Goal: Transaction & Acquisition: Purchase product/service

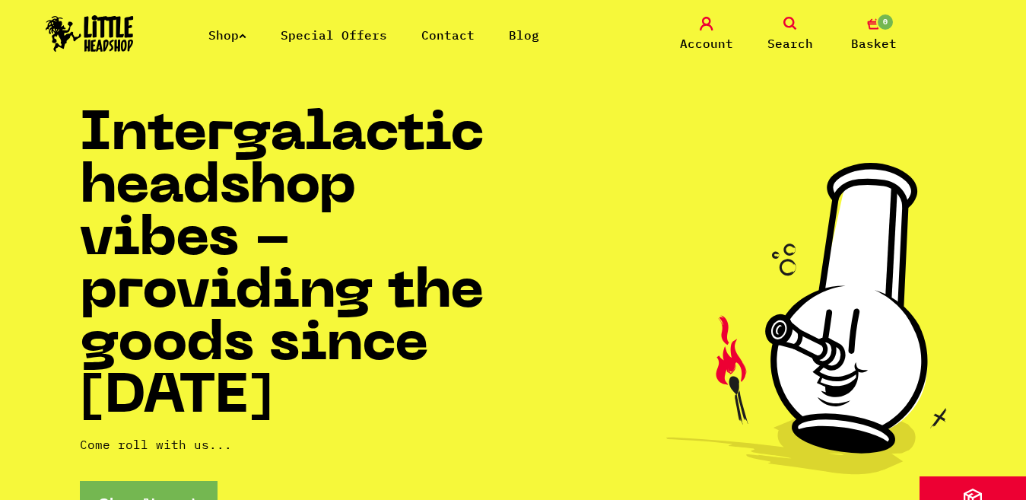
drag, startPoint x: 242, startPoint y: 34, endPoint x: 235, endPoint y: -14, distance: 49.2
click at [211, 43] on li "Shop" at bounding box center [227, 35] width 38 height 18
click at [235, 28] on link "Shop" at bounding box center [227, 34] width 38 height 15
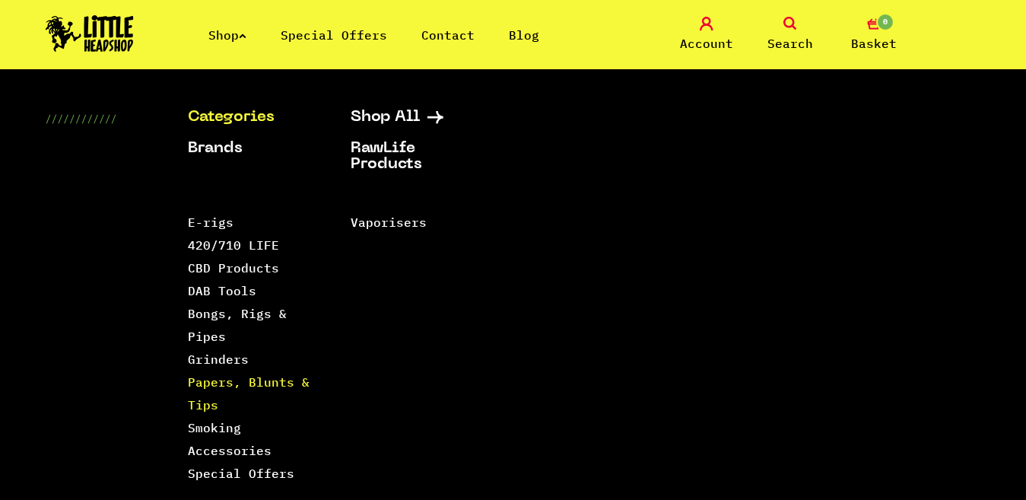
click at [221, 383] on link "Papers, Blunts & Tips" at bounding box center [249, 393] width 122 height 38
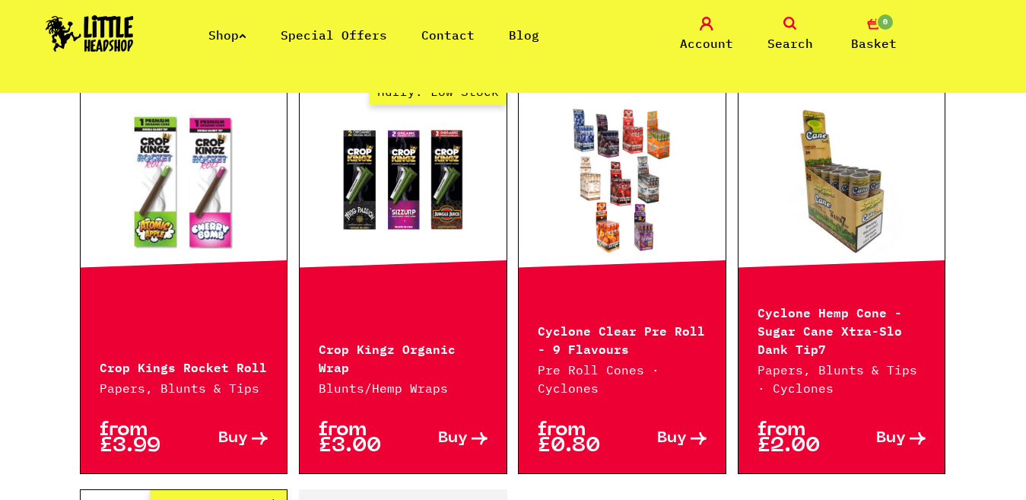
scroll to position [2130, 0]
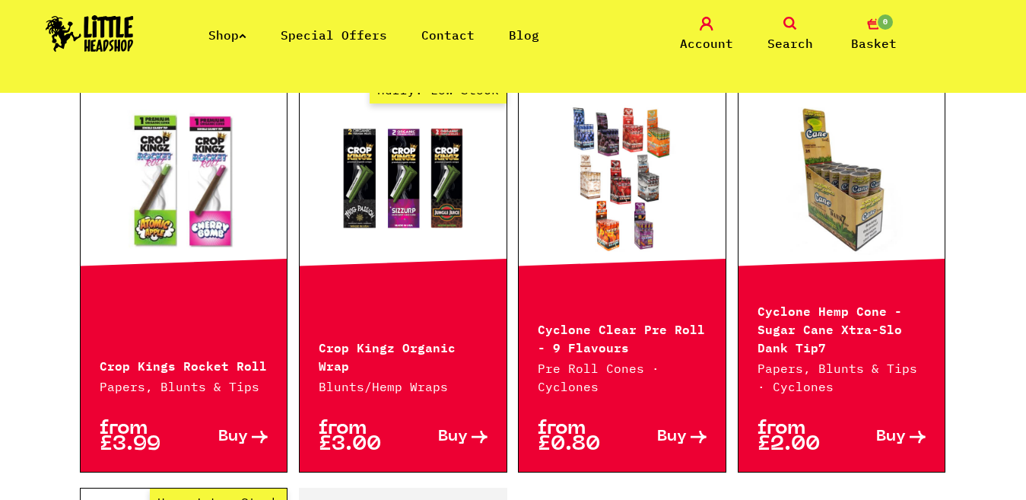
click at [908, 421] on link "Buy" at bounding box center [884, 437] width 84 height 32
